Goal: Task Accomplishment & Management: Use online tool/utility

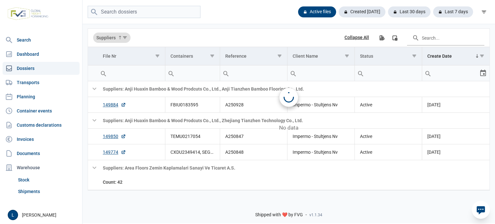
click at [162, 18] on input "search" at bounding box center [144, 12] width 113 height 13
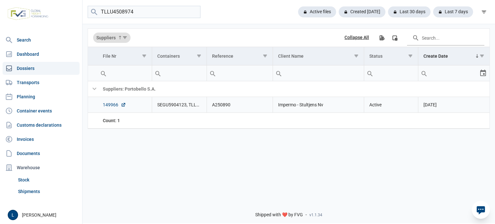
click at [112, 102] on link "149966" at bounding box center [114, 104] width 23 height 6
click at [167, 13] on input "TLLU4508974" at bounding box center [144, 12] width 113 height 13
paste input "EITU0586976"
click at [113, 106] on link "149750" at bounding box center [114, 104] width 23 height 6
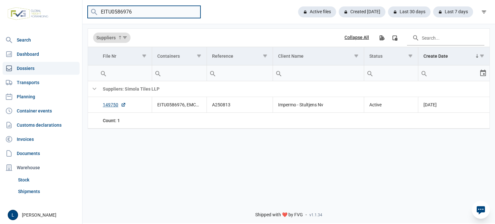
click at [120, 9] on input "EITU0586976" at bounding box center [144, 12] width 113 height 13
paste input "TLLU4508974"
click at [109, 105] on link "149966" at bounding box center [114, 104] width 23 height 6
click at [146, 10] on input "TLLU4508974" at bounding box center [144, 12] width 113 height 13
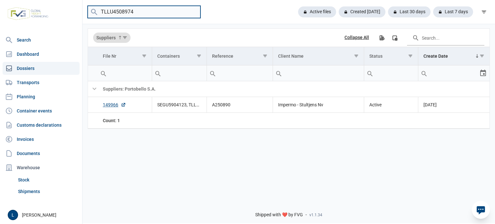
click at [146, 10] on input "TLLU4508974" at bounding box center [144, 12] width 113 height 13
paste input "RHU1209355"
type input "TRHU1209355"
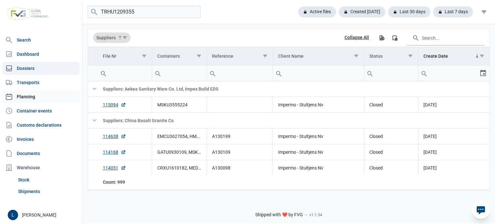
click at [48, 95] on link "Planning" at bounding box center [41, 96] width 77 height 13
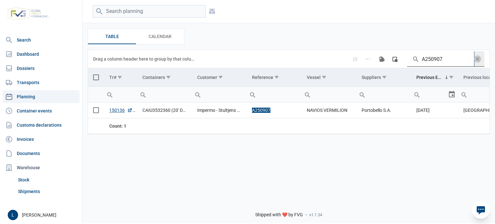
click at [447, 63] on input "A250907" at bounding box center [440, 58] width 67 height 15
paste input "TRHU1209355"
click at [447, 63] on input "A250907TRHU1209355" at bounding box center [440, 58] width 67 height 15
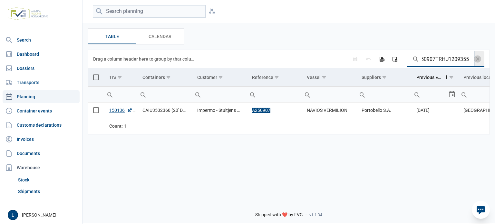
paste input "Search in the data grid"
type input "TRHU1209355"
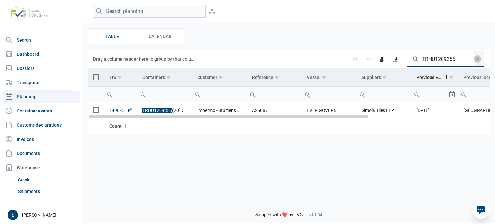
scroll to position [0, 172]
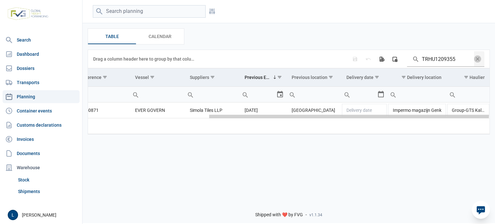
drag, startPoint x: 417, startPoint y: 117, endPoint x: 494, endPoint y: 118, distance: 77.6
click at [494, 118] on body "For evaluation purposes only. Redistribution prohibited. Please register an exi…" at bounding box center [247, 101] width 495 height 224
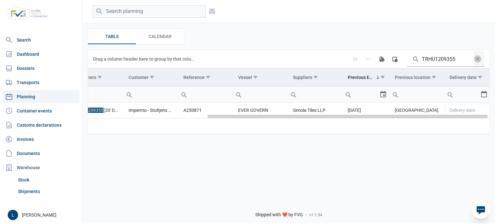
scroll to position [0, 0]
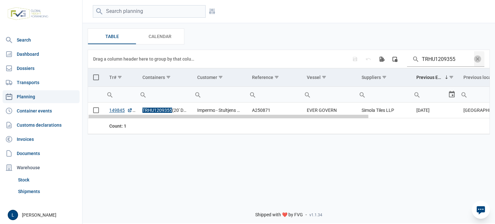
drag, startPoint x: 305, startPoint y: 117, endPoint x: 155, endPoint y: 119, distance: 149.4
click at [155, 119] on body "For evaluation purposes only. Redistribution prohibited. Please register an exi…" at bounding box center [247, 101] width 495 height 224
drag, startPoint x: 153, startPoint y: 117, endPoint x: 115, endPoint y: 119, distance: 38.7
click at [115, 119] on body "For evaluation purposes only. Redistribution prohibited. Please register an exi…" at bounding box center [247, 101] width 495 height 224
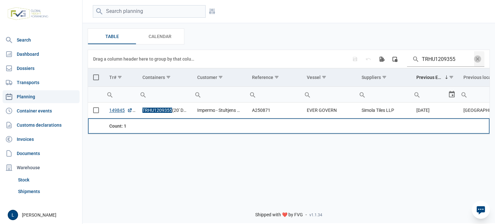
drag, startPoint x: 261, startPoint y: 118, endPoint x: 445, endPoint y: 126, distance: 184.1
click at [445, 126] on tr "Count: 1" at bounding box center [374, 125] width 573 height 15
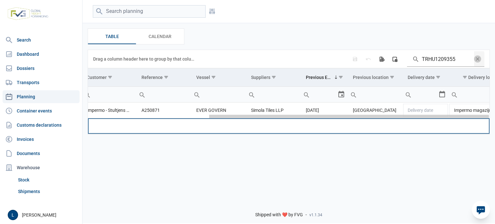
scroll to position [0, 172]
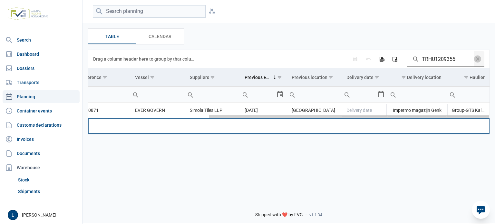
drag, startPoint x: 362, startPoint y: 117, endPoint x: 494, endPoint y: 119, distance: 132.4
click at [494, 119] on body "For evaluation purposes only. Redistribution prohibited. Please register an exi…" at bounding box center [247, 101] width 495 height 224
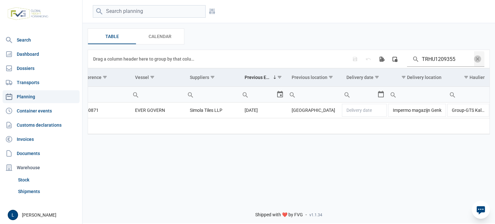
click at [352, 164] on div "Filters Filters Table Table Calendar Calendar Data grid with 1 rows and 11 colu…" at bounding box center [288, 97] width 412 height 196
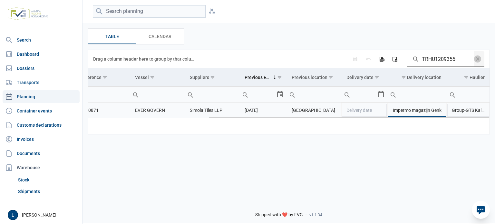
click at [407, 112] on td "Impermo magazijn Genk" at bounding box center [416, 110] width 59 height 16
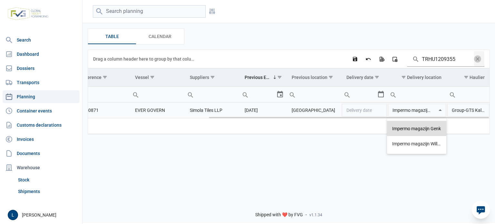
scroll to position [0, 10]
click at [280, 170] on div "Filters Filters Table Table Calendar Calendar Data grid with 1 rows and 11 colu…" at bounding box center [288, 97] width 412 height 196
click at [129, 116] on td "A250871" at bounding box center [102, 110] width 55 height 16
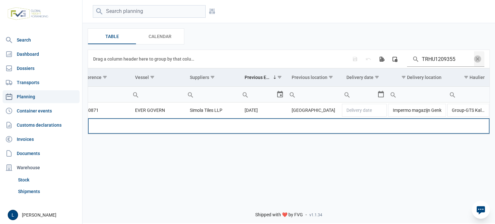
click at [122, 119] on td "Data grid with 1 rows and 11 columns" at bounding box center [102, 125] width 55 height 15
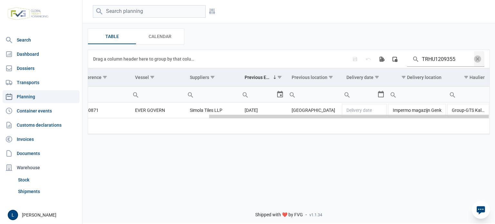
click at [119, 117] on div "Data grid with 1 rows and 11 columns" at bounding box center [288, 116] width 401 height 4
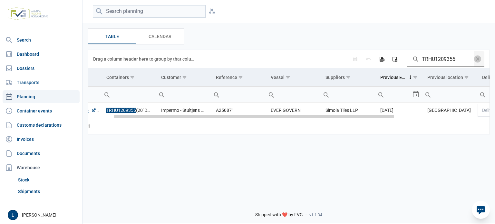
scroll to position [0, 0]
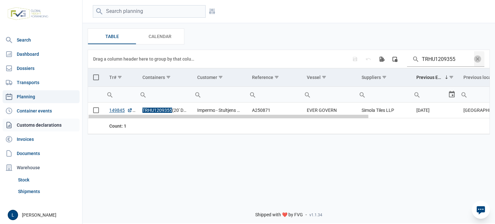
drag, startPoint x: 120, startPoint y: 117, endPoint x: 53, endPoint y: 118, distance: 66.4
click at [53, 118] on body "For evaluation purposes only. Redistribution prohibited. Please register an exi…" at bounding box center [247, 101] width 495 height 224
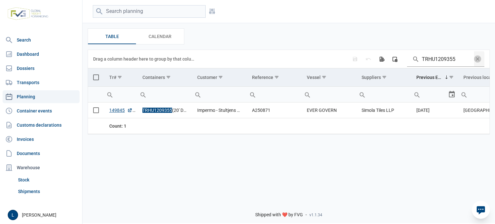
click at [128, 164] on div "Filters Filters Table Table Calendar Calendar Data grid with 1 rows and 11 colu…" at bounding box center [288, 97] width 412 height 196
click at [227, 43] on div "Table Table Calendar Calendar" at bounding box center [289, 36] width 402 height 16
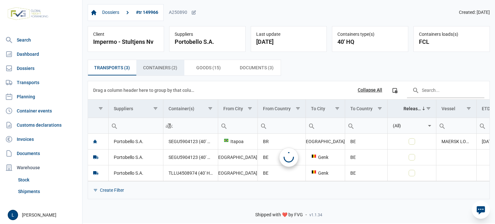
click at [160, 69] on span "Containers (2) Containers (2)" at bounding box center [160, 68] width 34 height 8
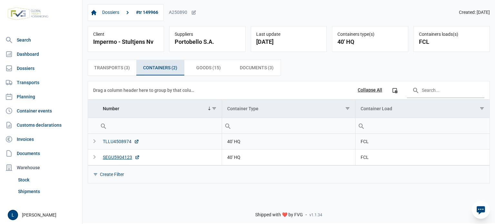
click at [125, 138] on div "TLLU4508974" at bounding box center [121, 141] width 36 height 6
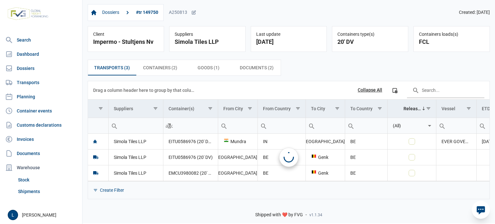
click at [169, 71] on span "Containers (2) Containers (2)" at bounding box center [160, 68] width 34 height 8
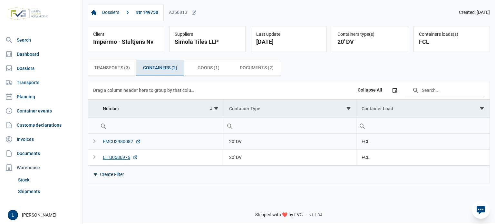
click at [118, 142] on div "EMCU3980082" at bounding box center [122, 141] width 38 height 6
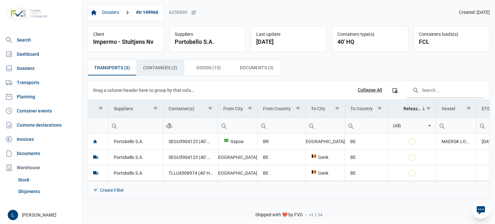
click at [168, 69] on span "Containers (2) Containers (2)" at bounding box center [160, 68] width 34 height 8
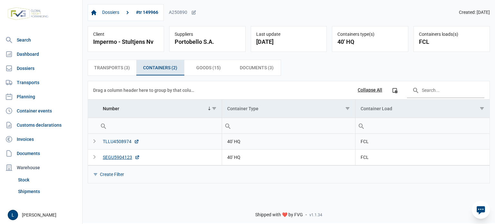
click at [122, 141] on div "TLLU4508974" at bounding box center [121, 141] width 36 height 6
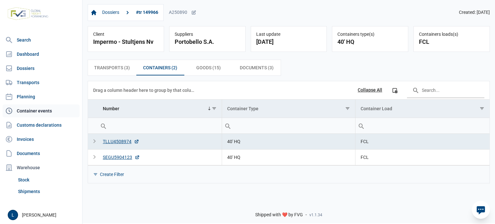
click at [48, 112] on link "Container events" at bounding box center [41, 110] width 77 height 13
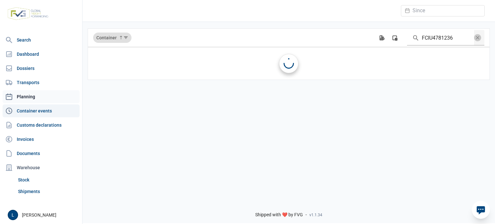
click at [43, 94] on link "Planning" at bounding box center [41, 96] width 77 height 13
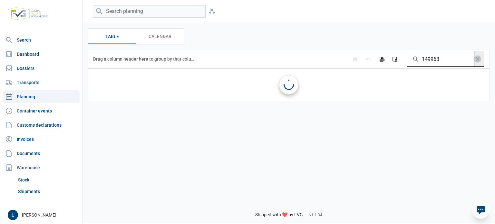
click at [435, 63] on input "149963" at bounding box center [440, 58] width 67 height 15
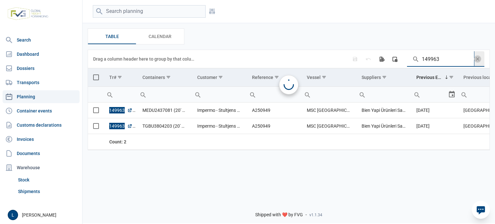
click at [435, 63] on input "149963" at bounding box center [440, 58] width 67 height 15
paste input "A250905"
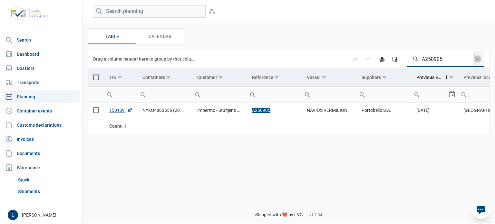
type input "A250905"
click at [96, 77] on span "Select all" at bounding box center [96, 77] width 6 height 6
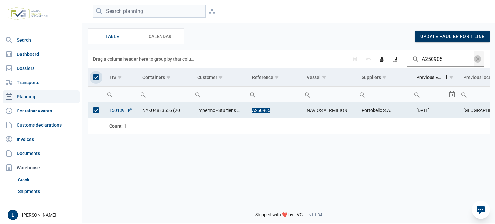
click at [426, 38] on span "update haulier for 1 line" at bounding box center [452, 36] width 64 height 5
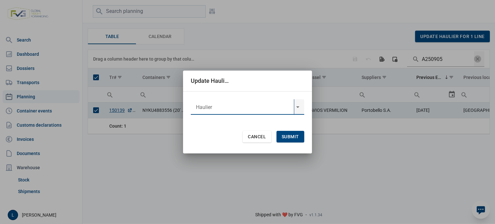
click at [256, 109] on input "text" at bounding box center [242, 106] width 103 height 15
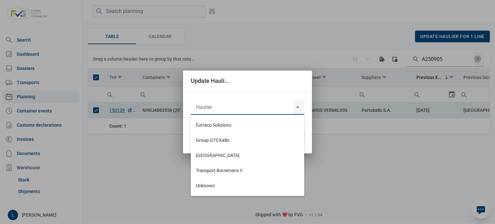
click at [155, 17] on div "Update Haulier Cancel Submit" at bounding box center [247, 112] width 495 height 224
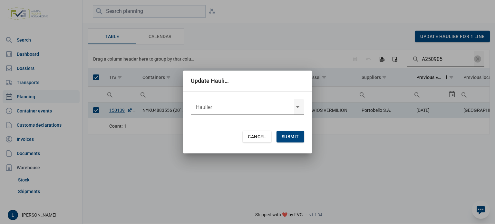
click at [285, 99] on input "text" at bounding box center [242, 106] width 103 height 15
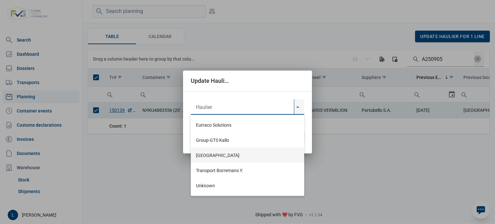
click at [250, 144] on div "Group-GTS Kallo" at bounding box center [247, 139] width 113 height 15
type input "Group-GTS Kallo"
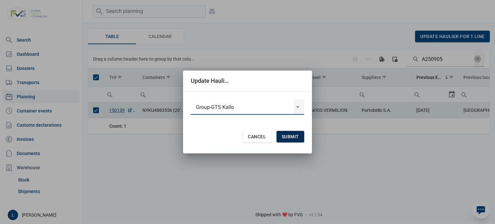
click at [284, 138] on span "Submit" at bounding box center [289, 136] width 17 height 5
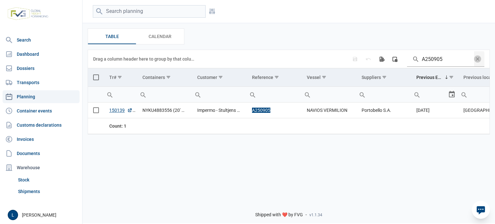
click at [426, 51] on div "A250905" at bounding box center [442, 59] width 84 height 18
click at [432, 58] on input "A250905" at bounding box center [440, 58] width 67 height 15
paste input "7"
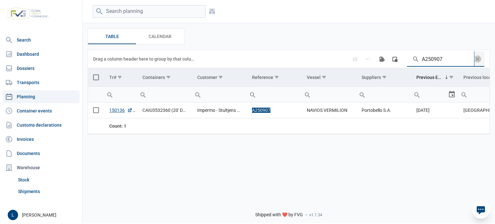
type input "A250907"
click at [95, 75] on span "Select all" at bounding box center [96, 77] width 6 height 6
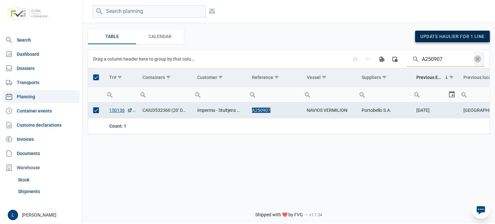
click at [454, 37] on span "update haulier for 1 line" at bounding box center [452, 36] width 64 height 5
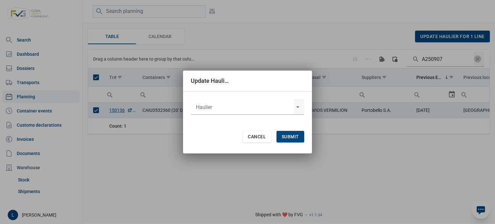
click at [269, 115] on div at bounding box center [247, 108] width 113 height 19
click at [248, 114] on div at bounding box center [247, 106] width 113 height 15
click at [242, 113] on input "text" at bounding box center [242, 106] width 103 height 15
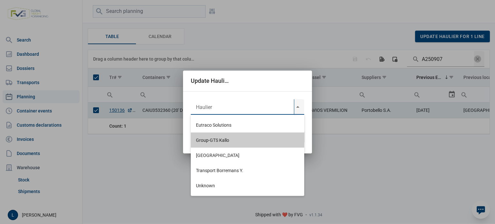
click at [237, 140] on div "Group-GTS Kallo" at bounding box center [247, 139] width 113 height 15
type input "Group-GTS Kallo"
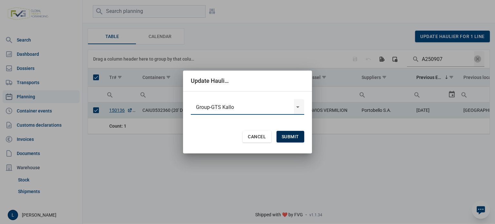
click at [296, 138] on span "Submit" at bounding box center [289, 136] width 17 height 5
